Goal: Task Accomplishment & Management: Manage account settings

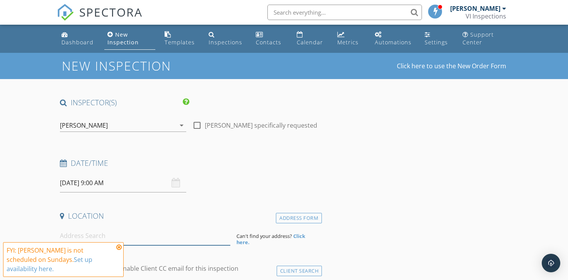
click at [98, 232] on input at bounding box center [145, 236] width 170 height 19
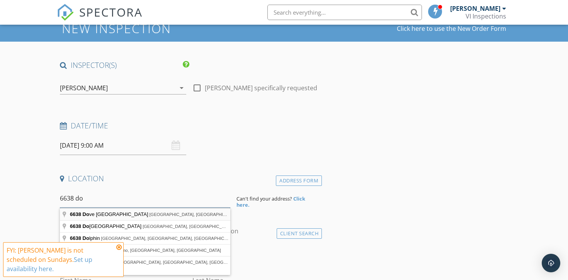
scroll to position [38, 0]
type input "6638 Dover Road, Nanaimo, BC, Canada"
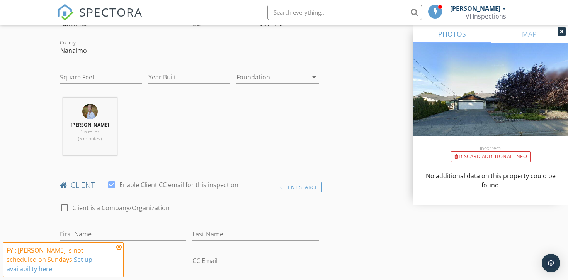
scroll to position [285, 0]
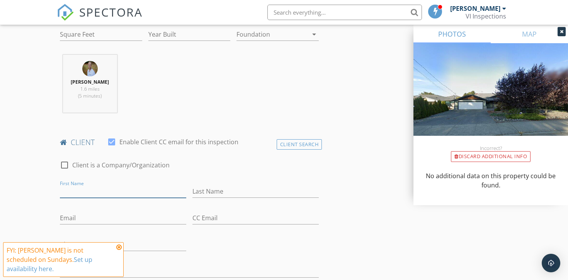
click at [104, 192] on input "First Name" at bounding box center [123, 191] width 126 height 13
click at [291, 146] on div "Client Search" at bounding box center [299, 144] width 46 height 10
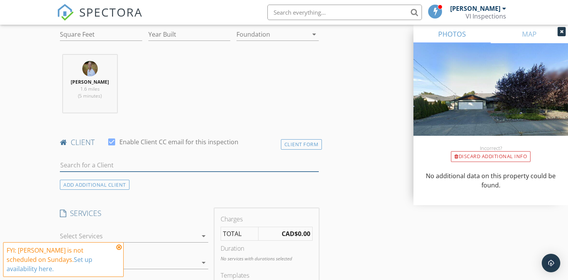
click at [238, 167] on input "text" at bounding box center [189, 165] width 259 height 13
type input "yad"
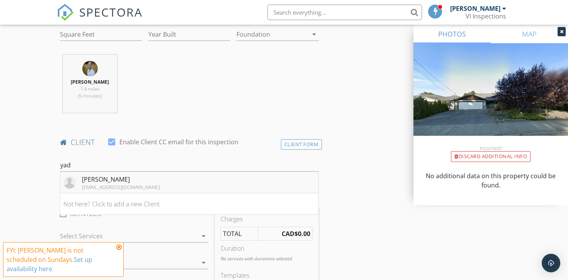
click at [121, 180] on div "[PERSON_NAME]" at bounding box center [121, 179] width 78 height 9
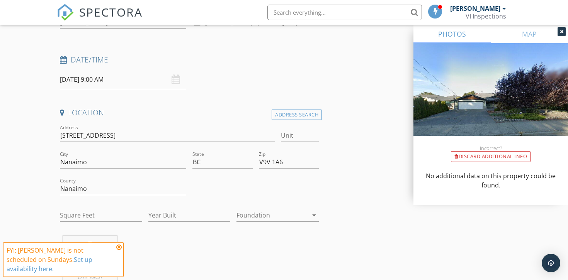
scroll to position [105, 0]
click at [168, 212] on input "Year Built" at bounding box center [189, 213] width 82 height 13
type input "2004"
click at [92, 214] on input "Square Feet" at bounding box center [101, 213] width 82 height 13
type input "2234"
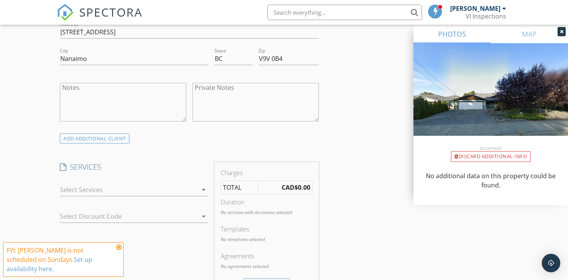
scroll to position [537, 0]
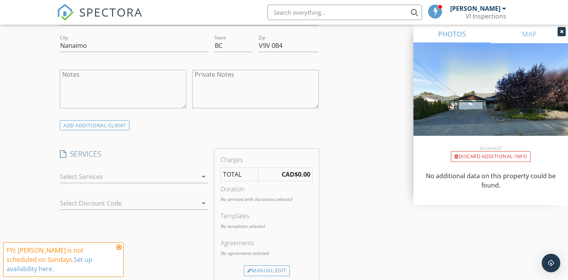
click at [93, 176] on div at bounding box center [128, 177] width 137 height 12
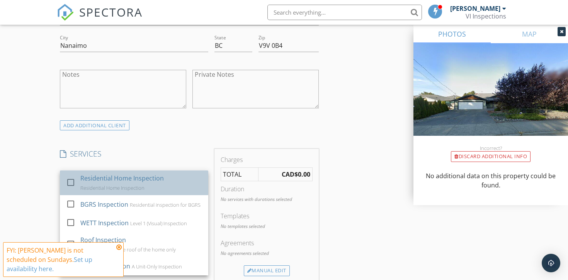
click at [94, 176] on div "Residential Home Inspection" at bounding box center [121, 178] width 83 height 9
checkbox input "false"
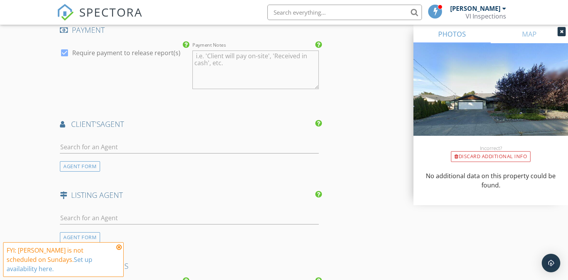
scroll to position [967, 0]
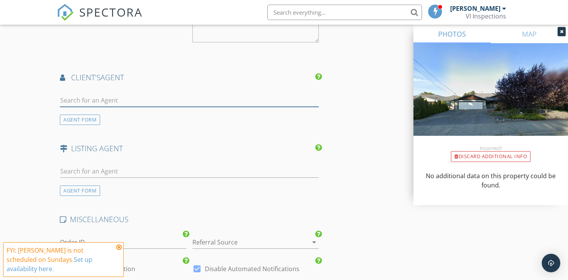
click at [115, 102] on input "text" at bounding box center [189, 100] width 259 height 13
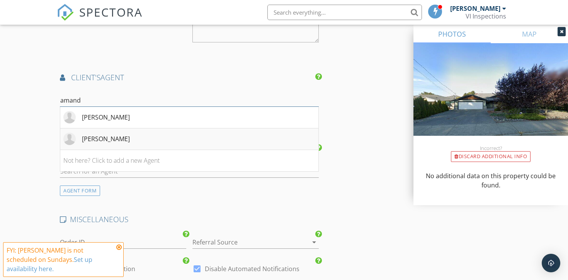
type input "amand"
click at [103, 138] on div "[PERSON_NAME]" at bounding box center [106, 138] width 48 height 9
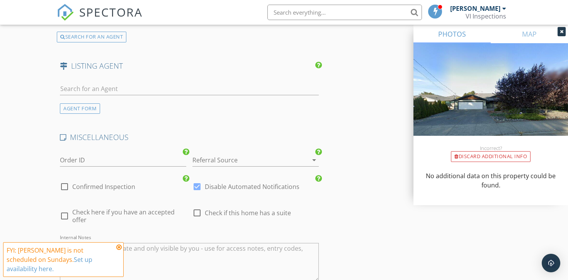
scroll to position [1227, 0]
click at [81, 105] on div "AGENT FORM" at bounding box center [80, 107] width 40 height 10
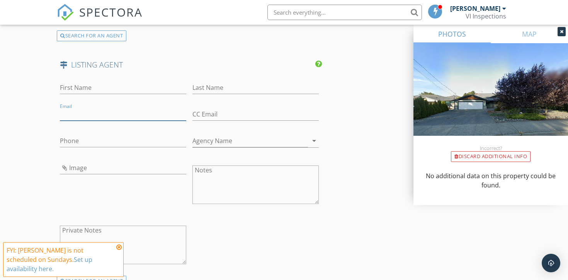
click at [85, 112] on input "Email" at bounding box center [123, 114] width 126 height 13
paste input "[EMAIL_ADDRESS][DOMAIN_NAME]"
type input "[EMAIL_ADDRESS][DOMAIN_NAME]"
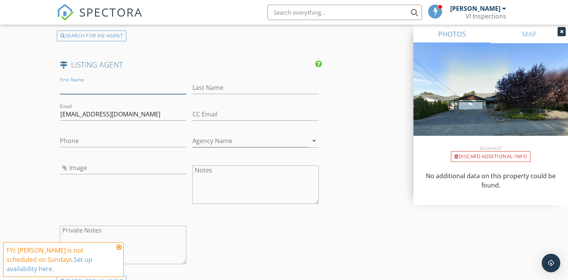
click at [85, 92] on input "First Name" at bounding box center [123, 87] width 126 height 13
type input "Susana"
type input "Su-Chen"
click at [82, 141] on input "Phone" at bounding box center [123, 141] width 126 height 13
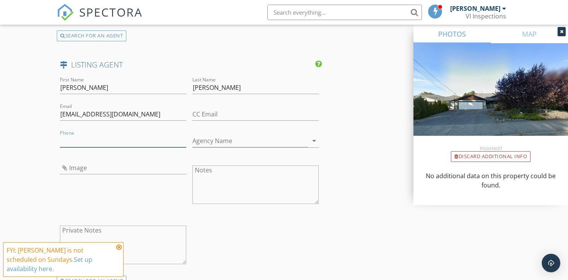
paste input "[PHONE_NUMBER]"
type input "[PHONE_NUMBER]"
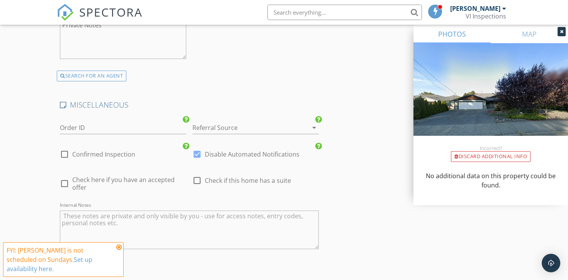
scroll to position [1436, 0]
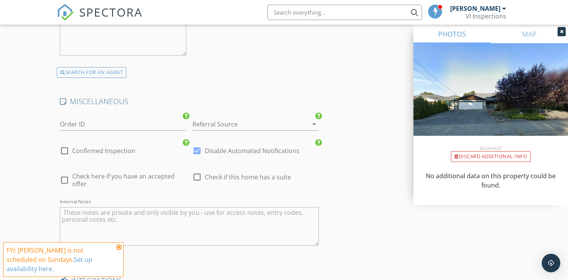
click at [253, 124] on div at bounding box center [244, 124] width 105 height 12
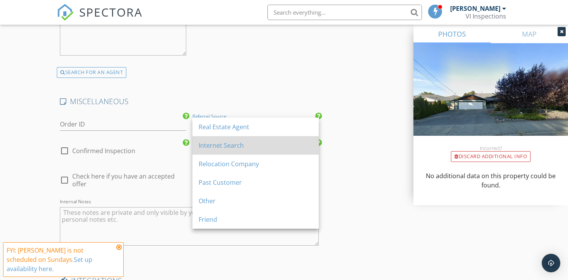
click at [221, 148] on div "Internet Search" at bounding box center [255, 145] width 114 height 9
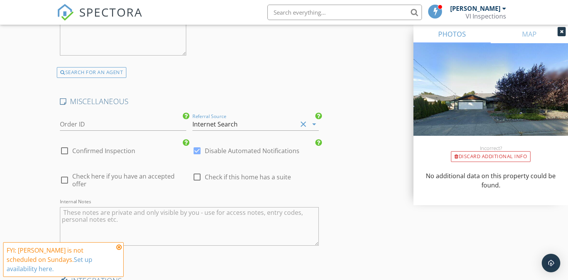
click at [223, 123] on div "Internet Search" at bounding box center [214, 124] width 45 height 7
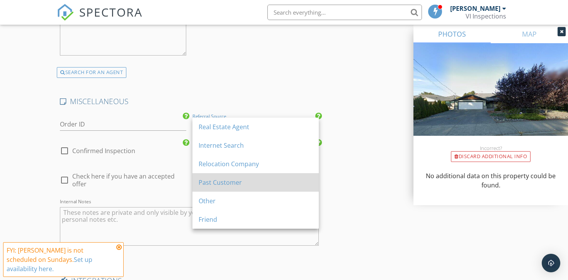
click at [212, 180] on div "Past Customer" at bounding box center [255, 182] width 114 height 9
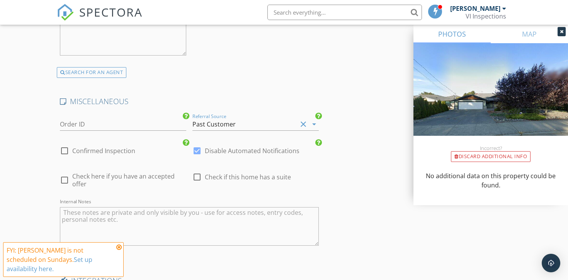
click at [63, 152] on div at bounding box center [64, 150] width 13 height 13
checkbox input "true"
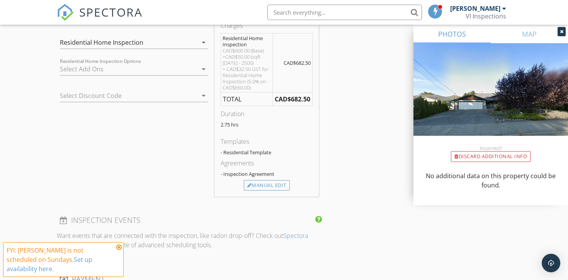
scroll to position [679, 0]
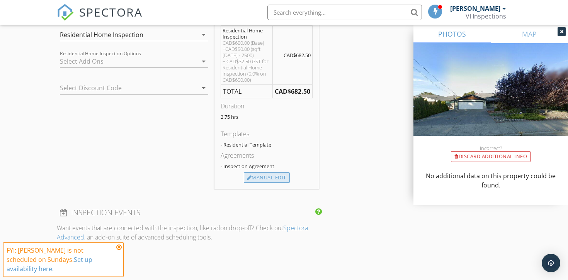
click at [264, 180] on div "Manual Edit" at bounding box center [267, 178] width 46 height 11
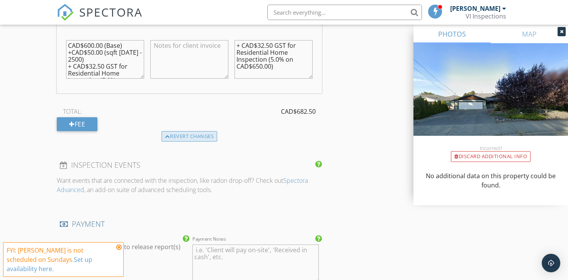
click at [181, 133] on div "Revert changes" at bounding box center [189, 136] width 56 height 11
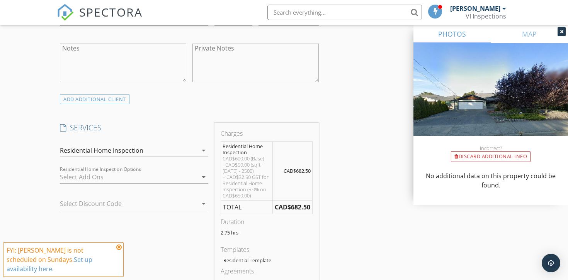
scroll to position [545, 0]
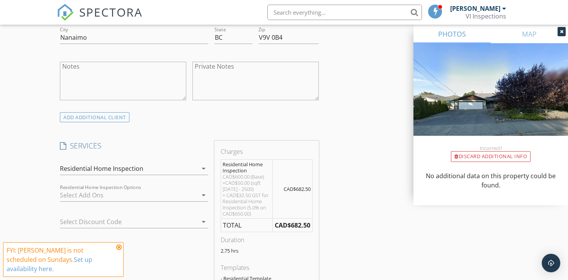
click at [102, 217] on div at bounding box center [123, 222] width 127 height 12
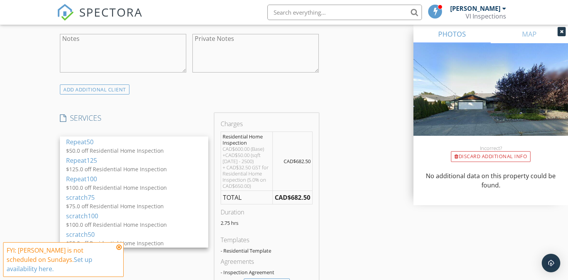
scroll to position [574, 0]
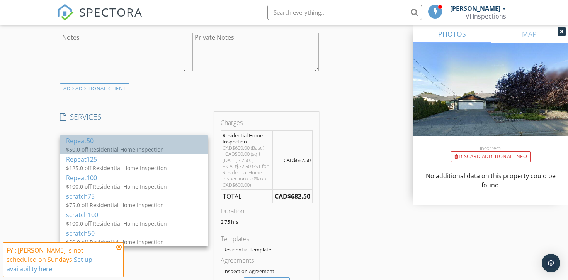
click at [100, 142] on div "Repeat50" at bounding box center [134, 140] width 136 height 9
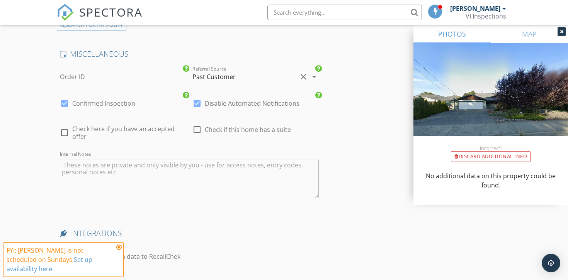
scroll to position [1643, 0]
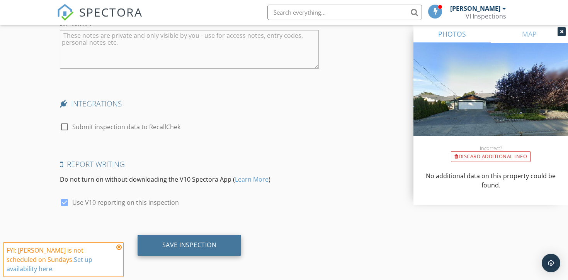
click at [177, 239] on div "Save Inspection" at bounding box center [189, 245] width 104 height 21
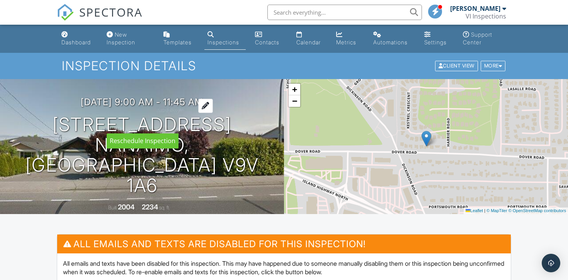
click at [213, 113] on div at bounding box center [205, 106] width 15 height 14
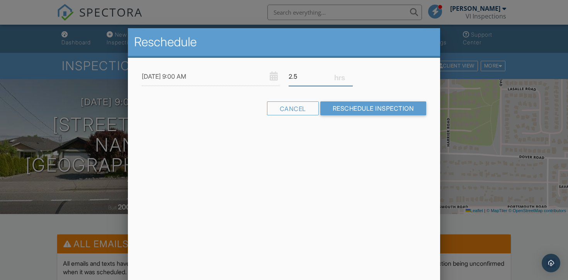
type input "2.5"
click at [349, 78] on input "2.5" at bounding box center [320, 76] width 64 height 19
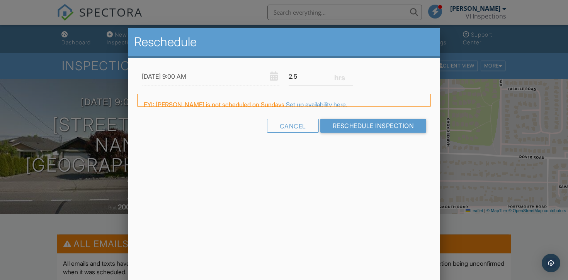
click at [345, 107] on div "FYI: [PERSON_NAME] is not scheduled on Sundays. Set up availability here." at bounding box center [284, 100] width 294 height 13
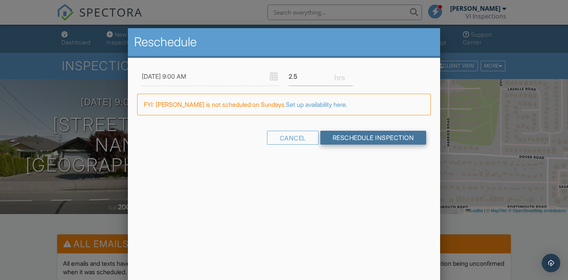
click at [330, 136] on input "Reschedule Inspection" at bounding box center [373, 138] width 106 height 14
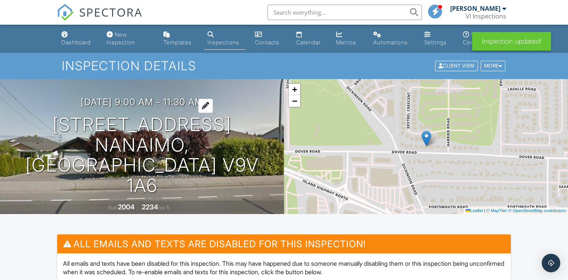
click at [134, 107] on h3 "09/28/2025 9:00 am - 11:30 am" at bounding box center [142, 102] width 122 height 10
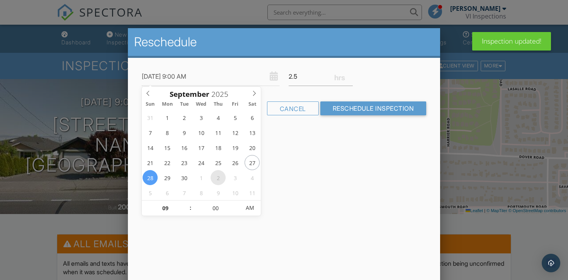
type input "10/02/2025 9:00 AM"
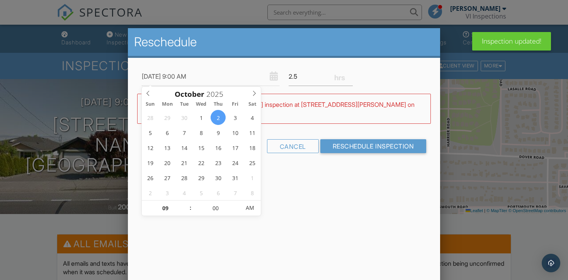
click at [279, 213] on div "Reschedule 10/02/2025 9:00 AM 2.5 Warning: this date/time is in the past. WARNI…" at bounding box center [284, 163] width 312 height 270
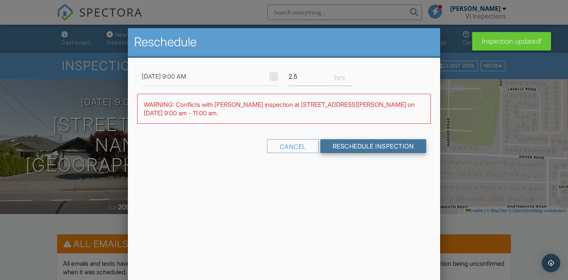
click at [341, 150] on input "Reschedule Inspection" at bounding box center [373, 146] width 106 height 14
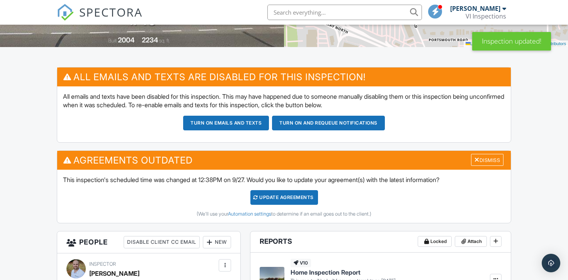
click at [275, 200] on div "Update Agreements" at bounding box center [284, 197] width 68 height 15
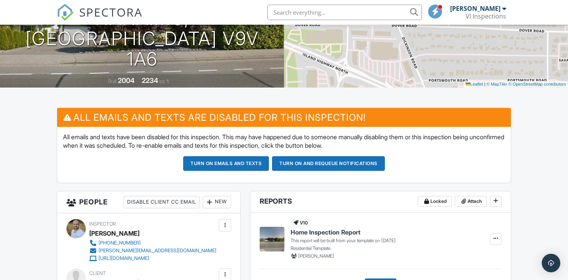
scroll to position [166, 0]
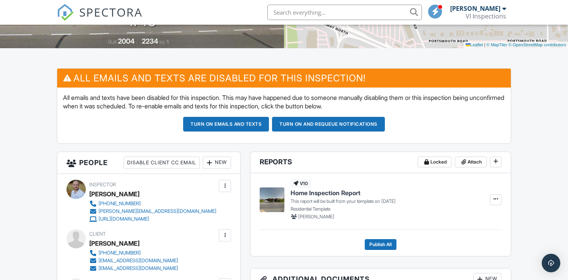
click at [281, 123] on button "Turn on and Requeue Notifications" at bounding box center [328, 124] width 113 height 15
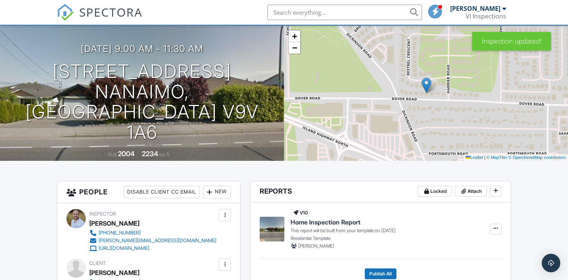
scroll to position [54, 0]
